Goal: Check status: Check status

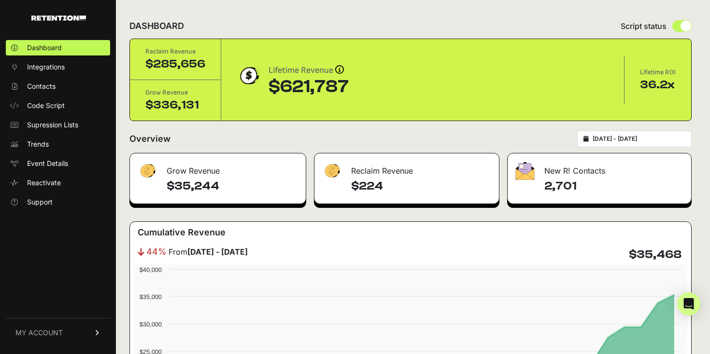
click at [606, 140] on input "[DATE] - [DATE]" at bounding box center [638, 139] width 93 height 8
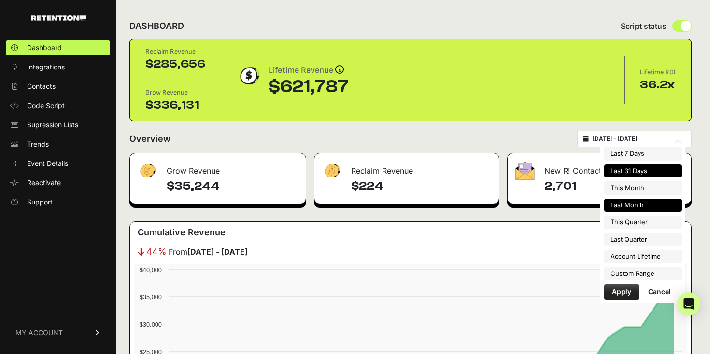
type input "[DATE]"
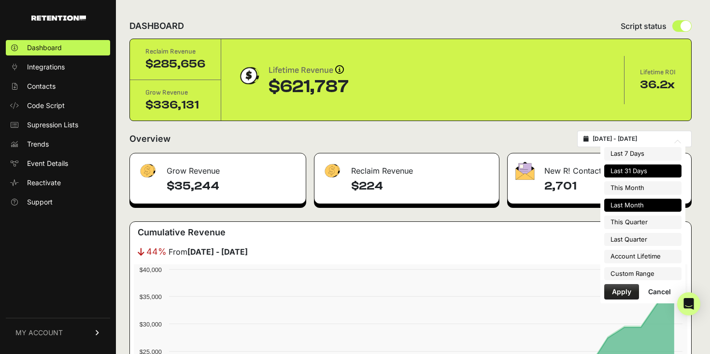
type input "[DATE]"
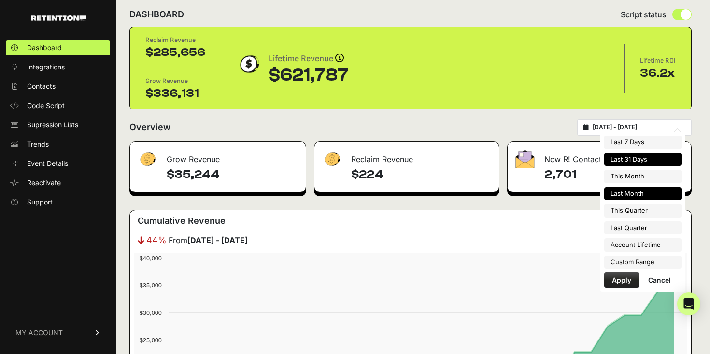
type input "[DATE]"
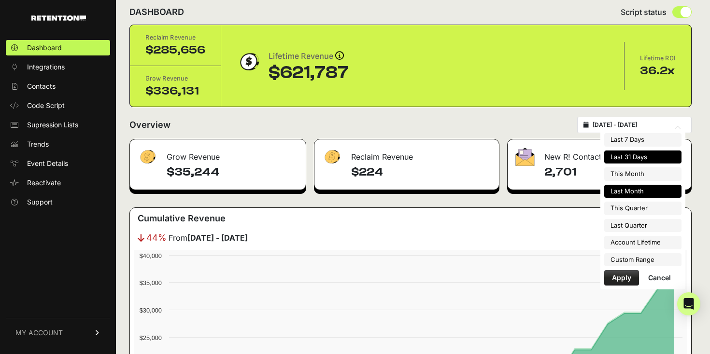
scroll to position [16, 0]
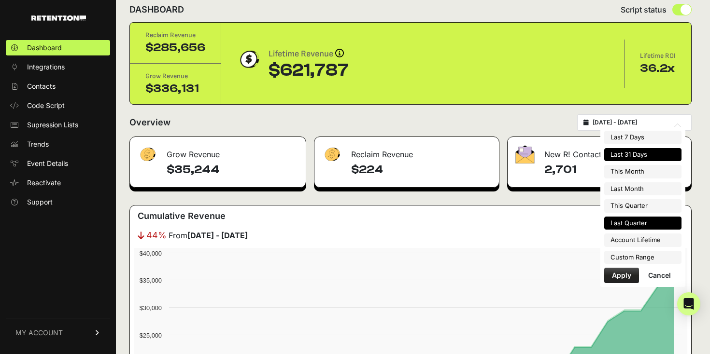
type input "[DATE]"
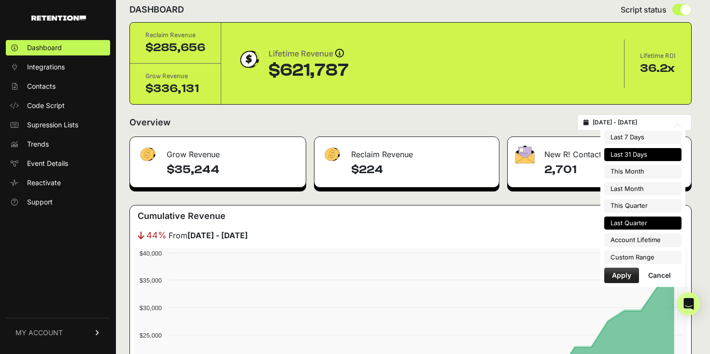
type input "[DATE]"
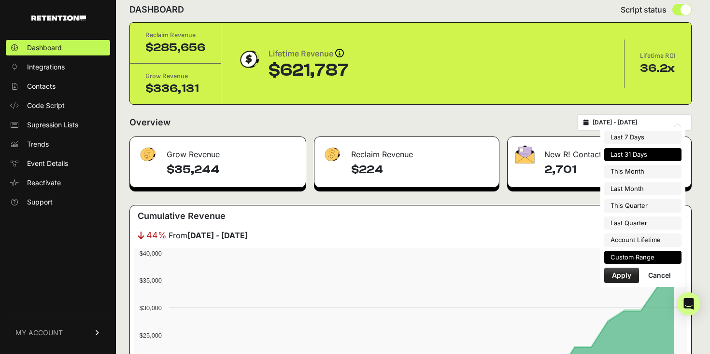
click at [632, 259] on li "Custom Range" at bounding box center [642, 258] width 77 height 14
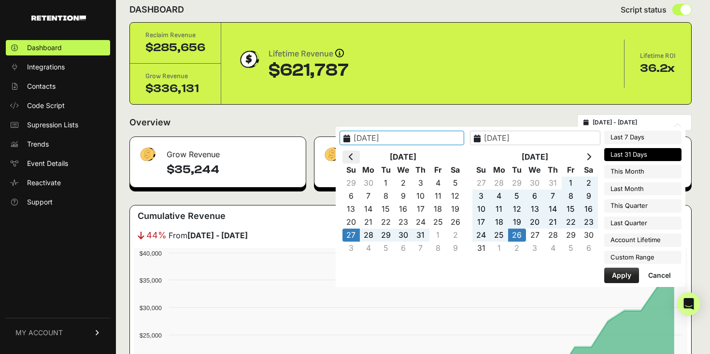
click at [358, 157] on th at bounding box center [350, 157] width 17 height 13
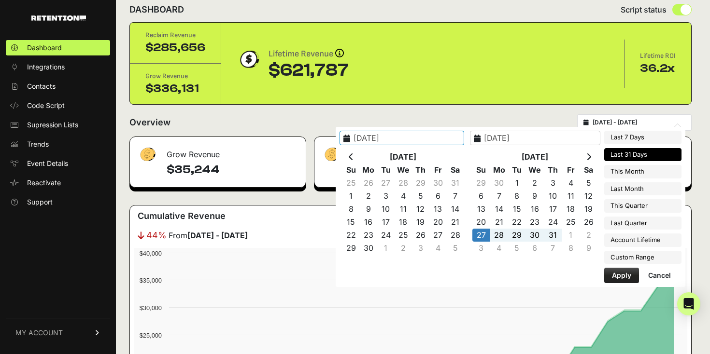
click at [358, 157] on th at bounding box center [350, 157] width 17 height 13
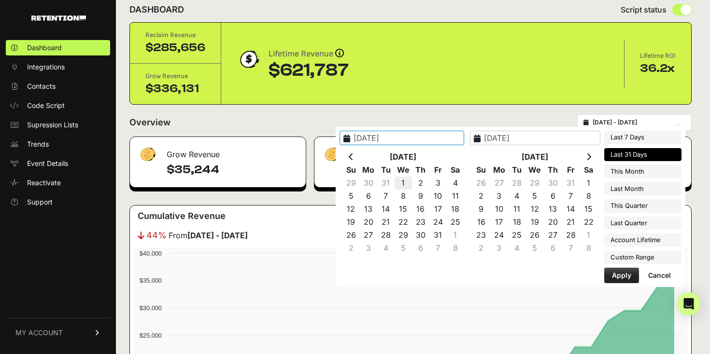
type input "[DATE]"
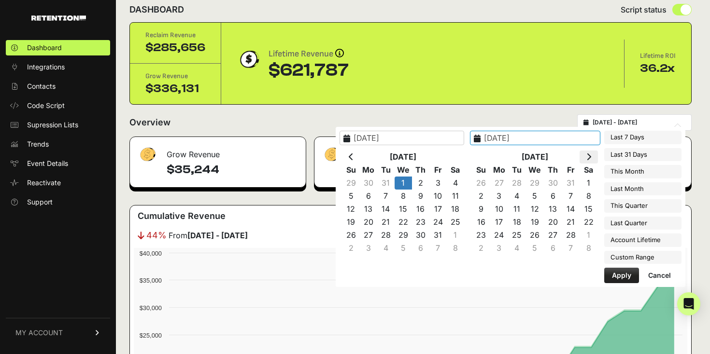
click at [591, 155] on icon at bounding box center [588, 157] width 5 height 8
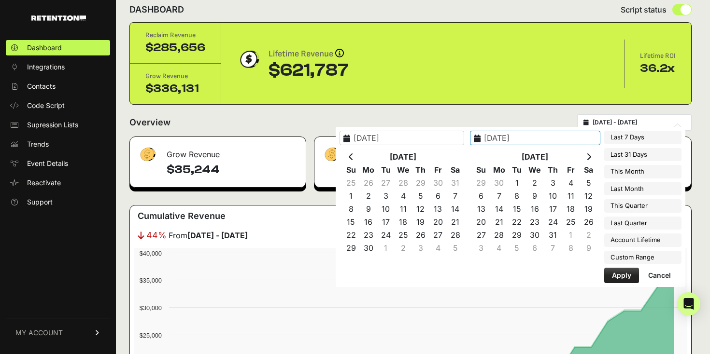
click at [591, 155] on icon at bounding box center [588, 157] width 5 height 8
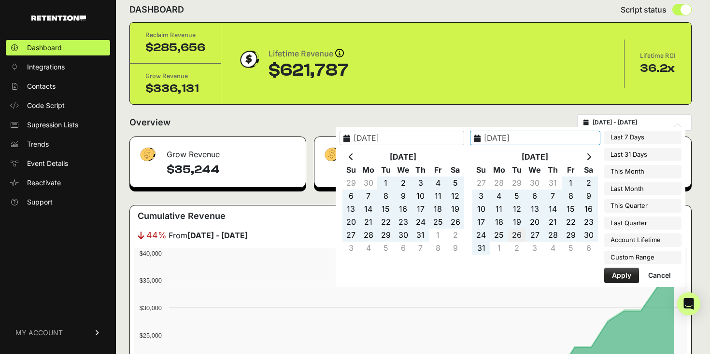
type input "[DATE]"
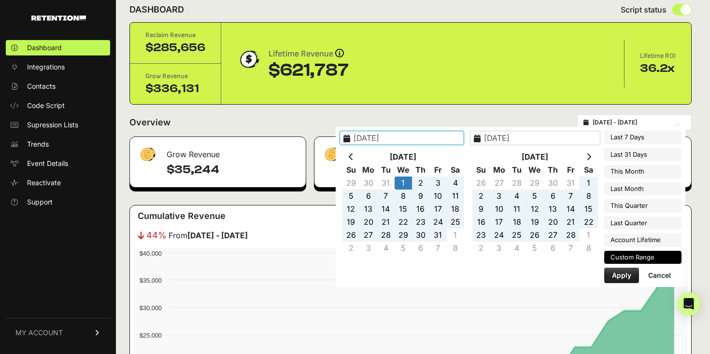
type input "[DATE]"
click at [629, 277] on button "Apply" at bounding box center [621, 275] width 35 height 15
type input "[DATE] - [DATE]"
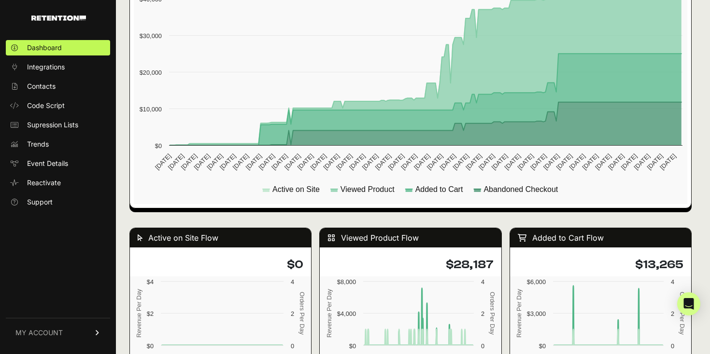
scroll to position [500, 0]
